Goal: Information Seeking & Learning: Understand process/instructions

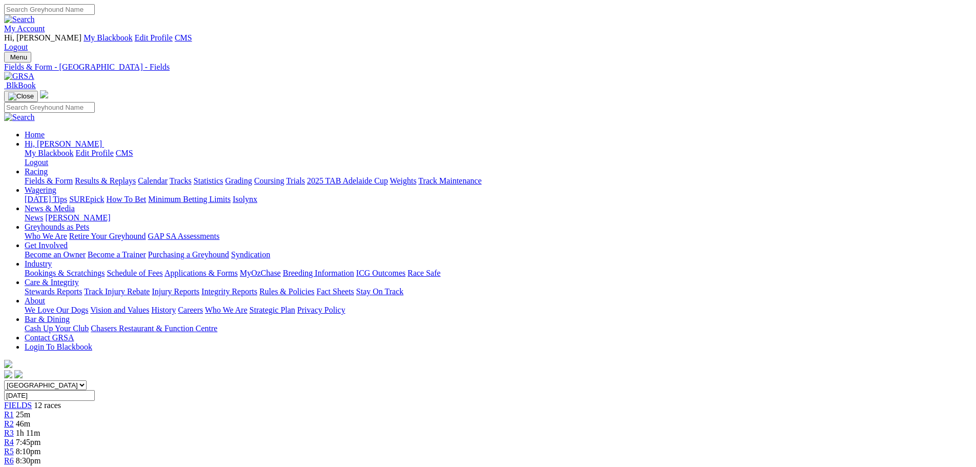
click at [34, 72] on img at bounding box center [19, 76] width 30 height 9
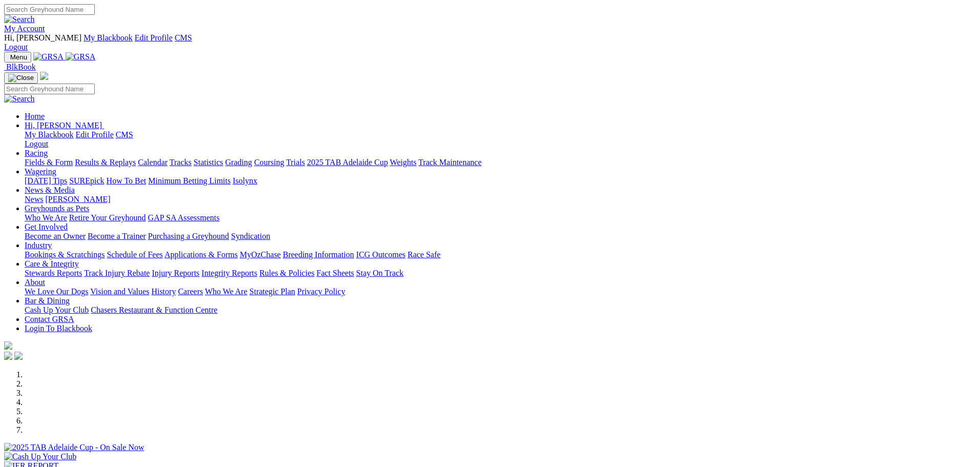
click at [314, 268] on link "Rules & Policies" at bounding box center [286, 272] width 55 height 9
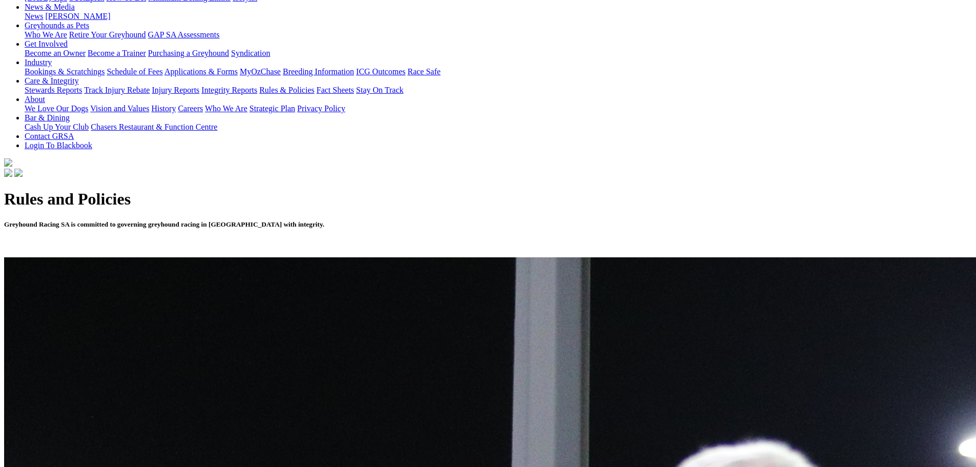
scroll to position [205, 0]
